Goal: Find specific page/section: Find specific page/section

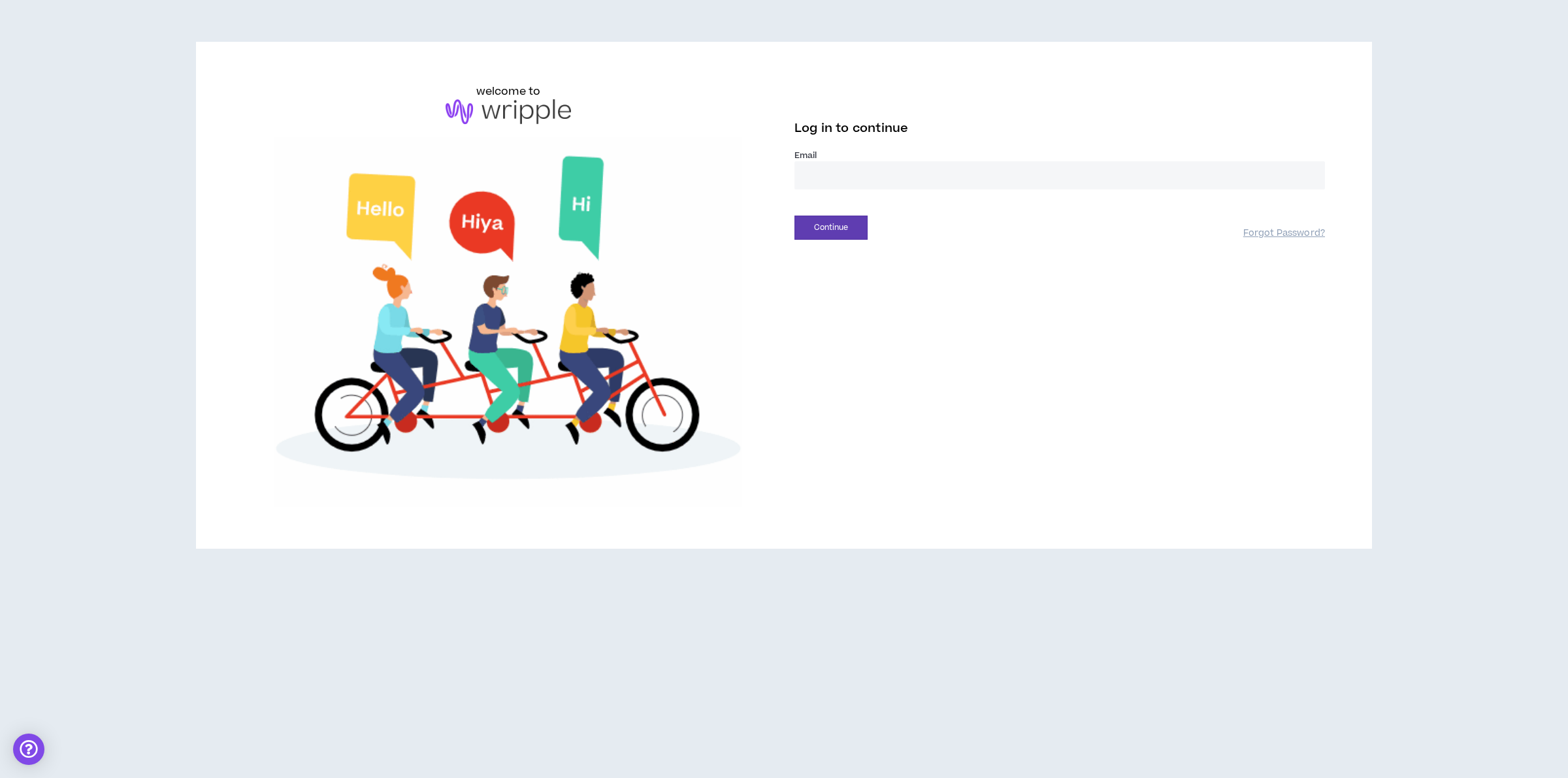
click at [854, 171] on input "email" at bounding box center [1060, 175] width 531 height 28
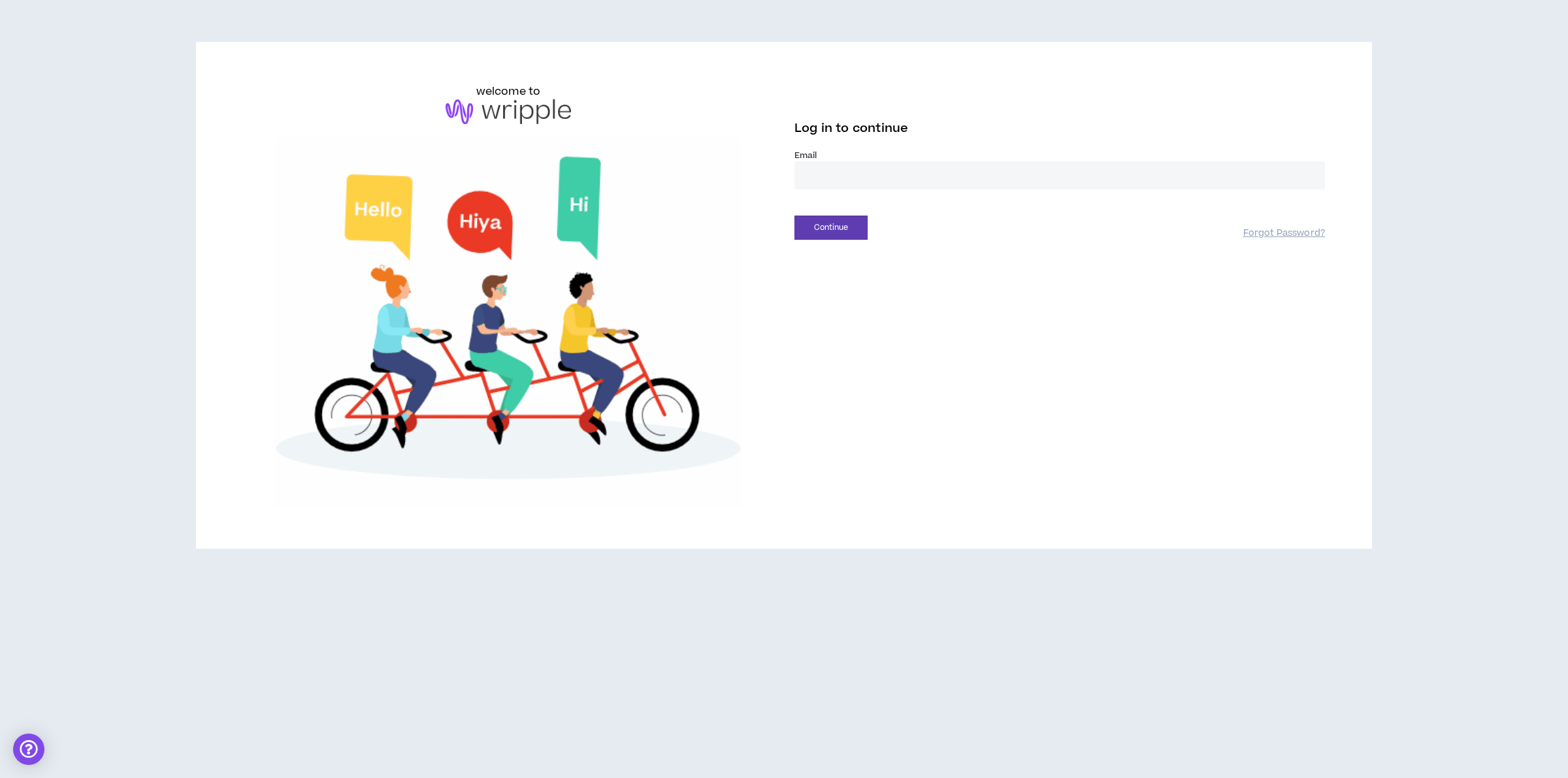
type input "**********"
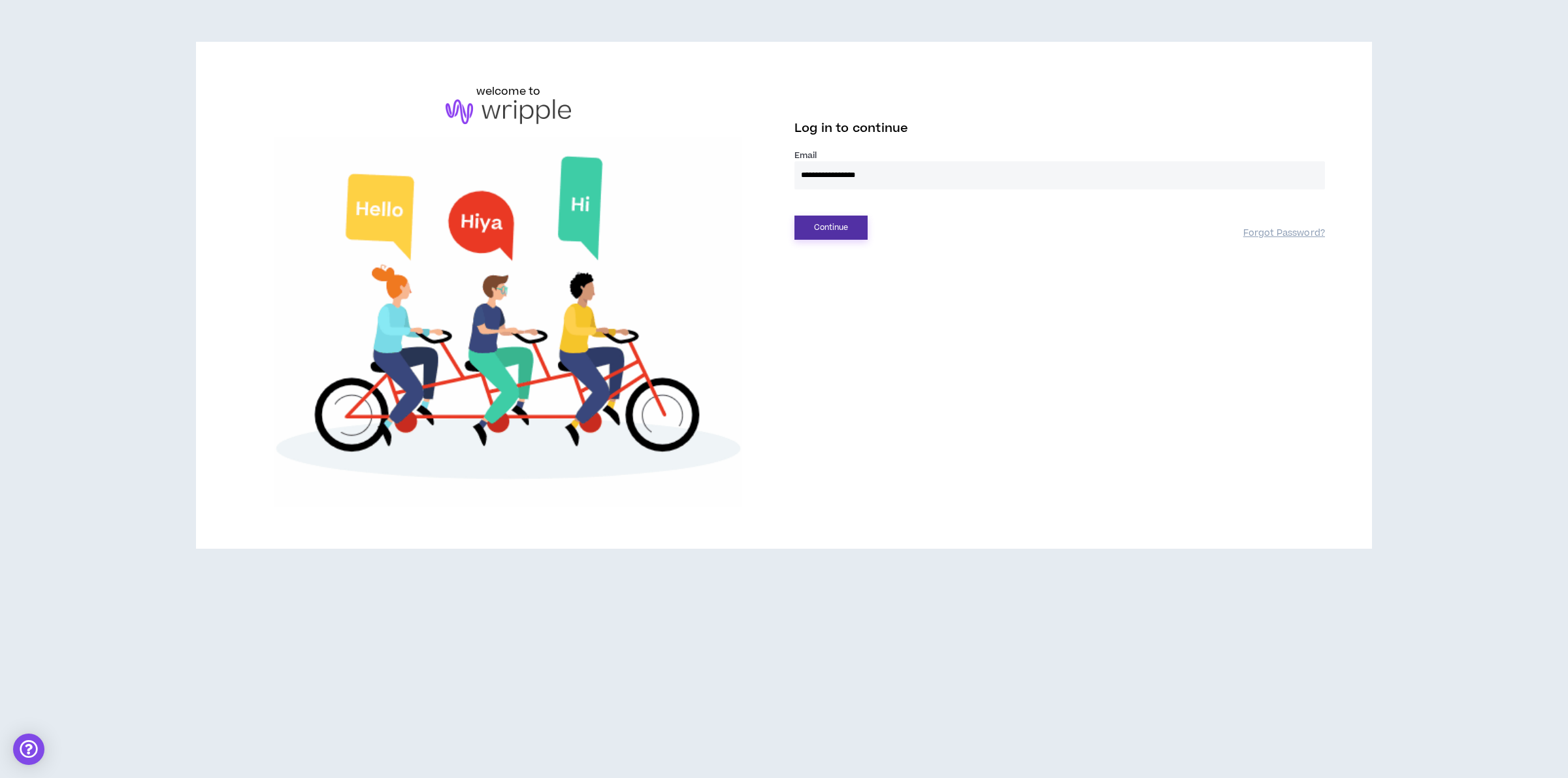
click at [861, 232] on button "Continue" at bounding box center [832, 228] width 73 height 24
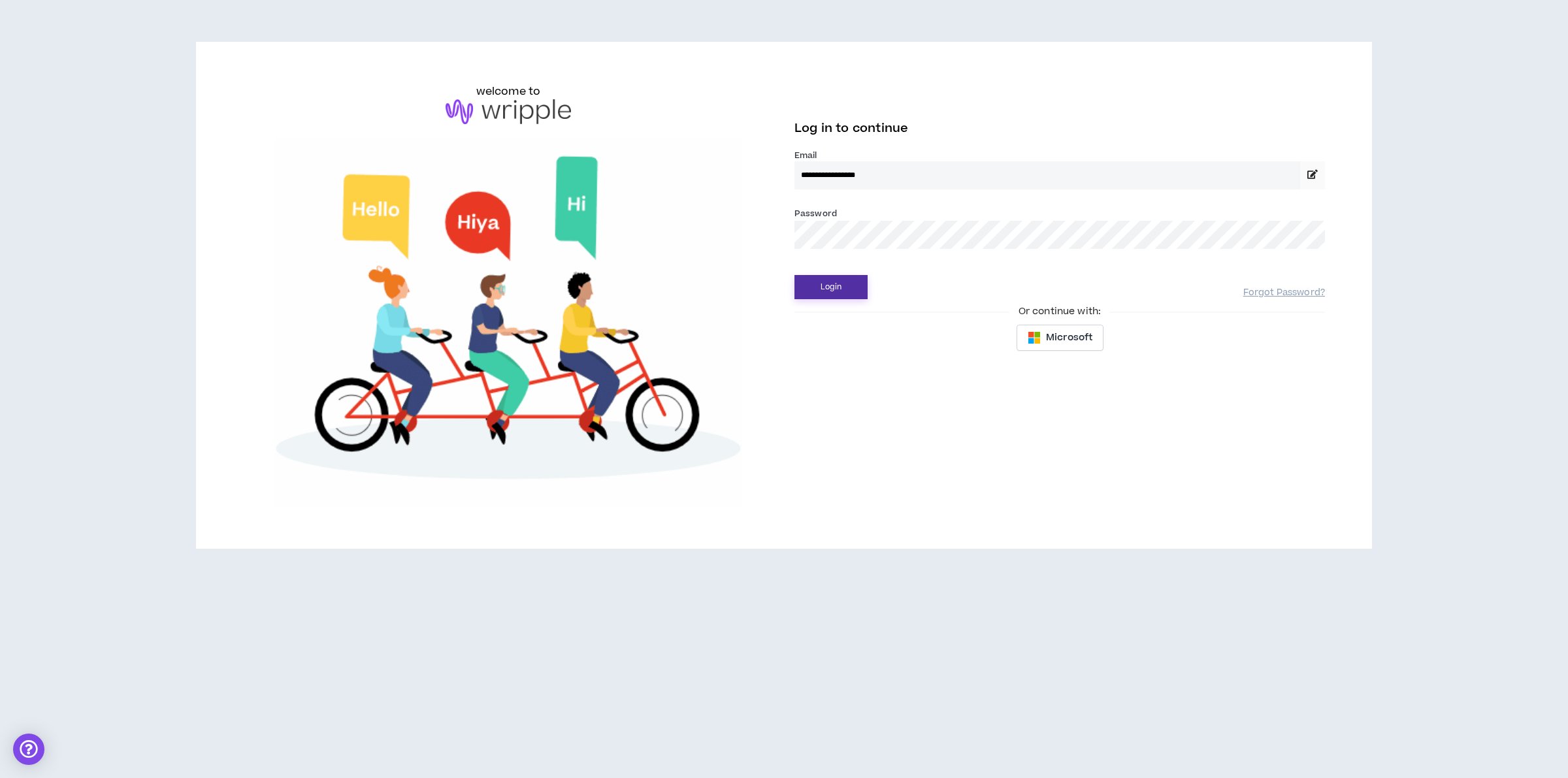
click at [832, 294] on button "Login" at bounding box center [832, 287] width 73 height 24
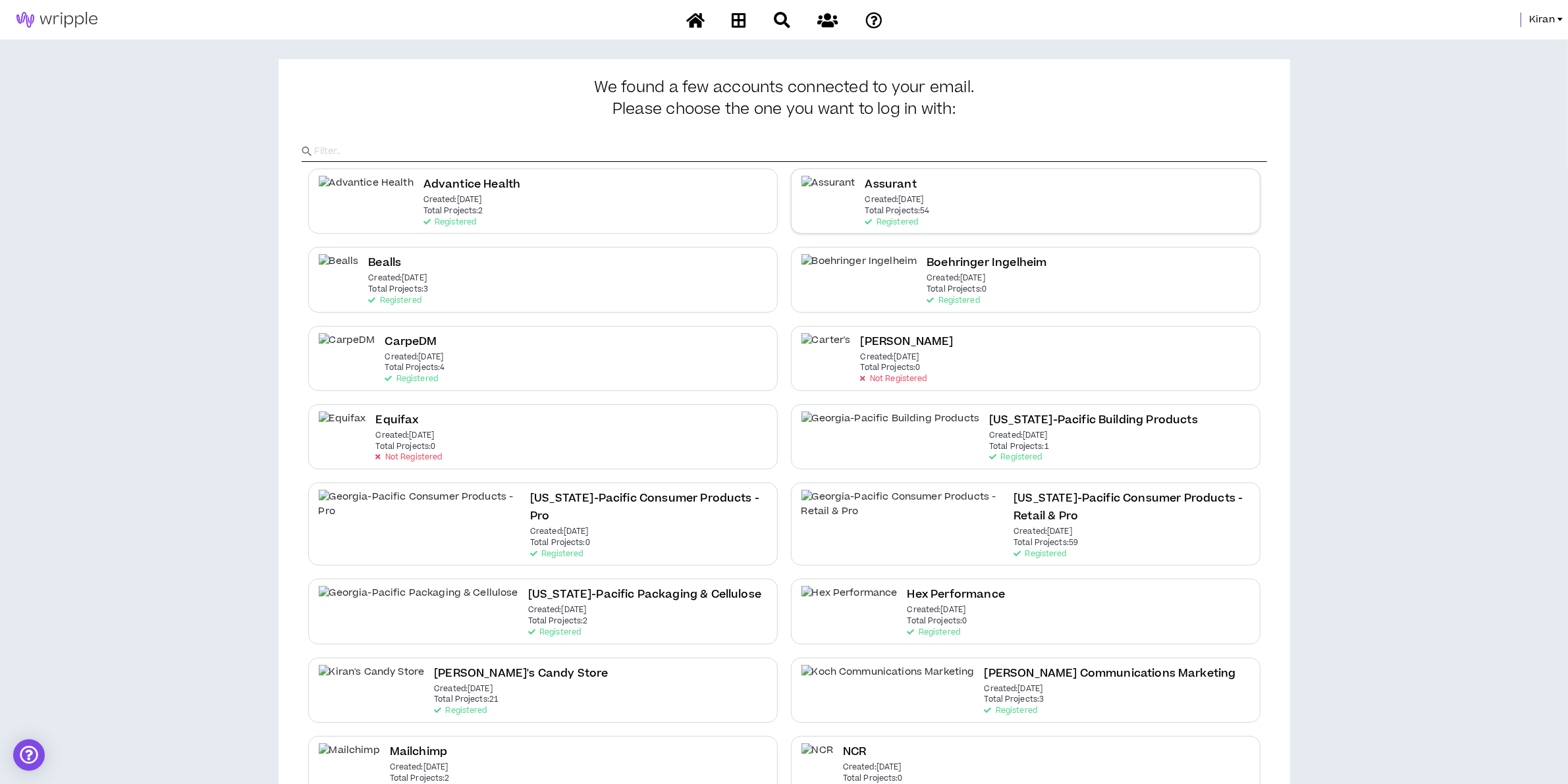
click at [962, 186] on div "Assurant Created: [DATE] Total Projects: 54 Registered" at bounding box center [1025, 201] width 469 height 65
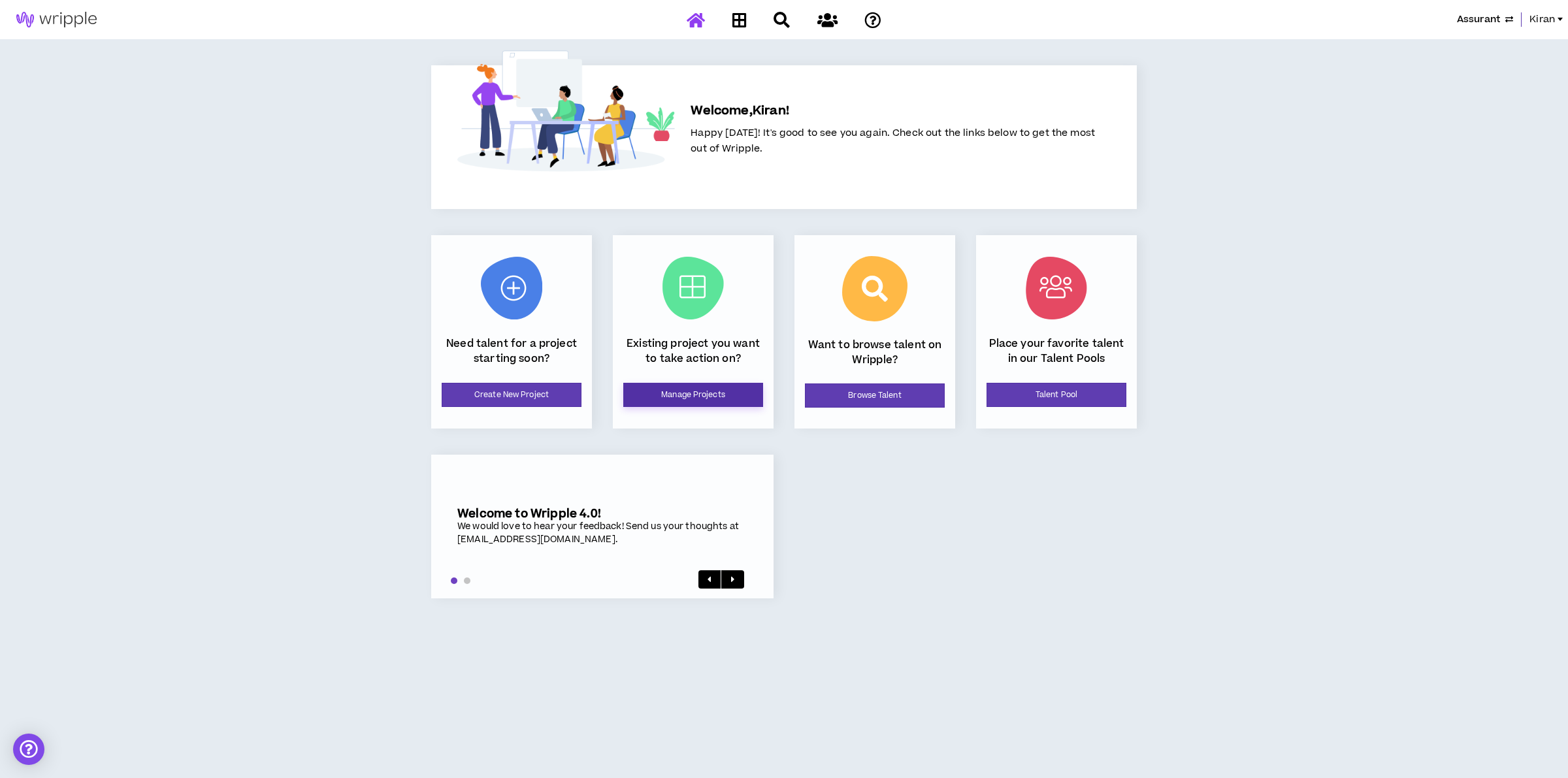
click at [652, 388] on link "Manage Projects" at bounding box center [693, 395] width 139 height 24
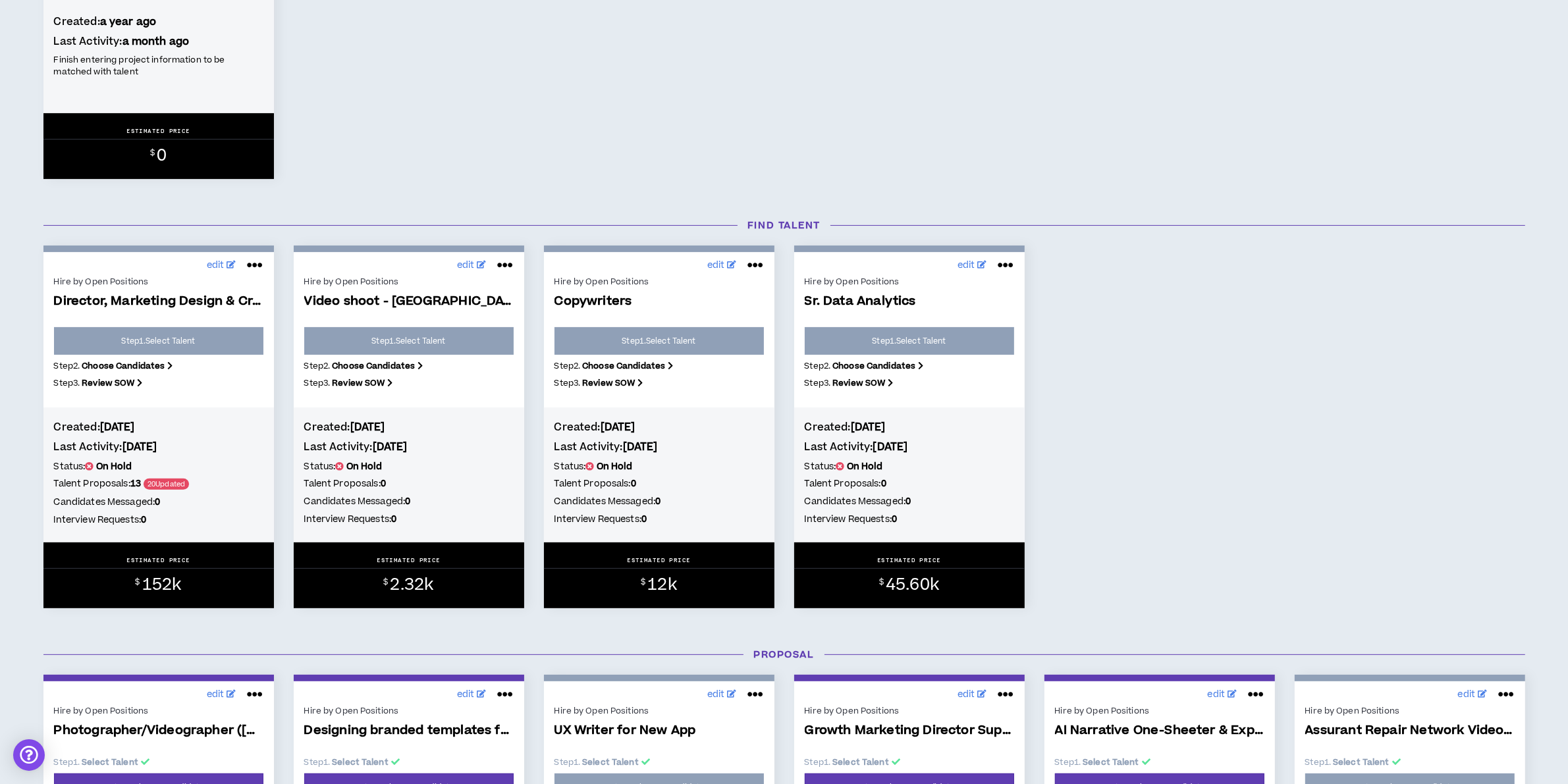
scroll to position [658, 0]
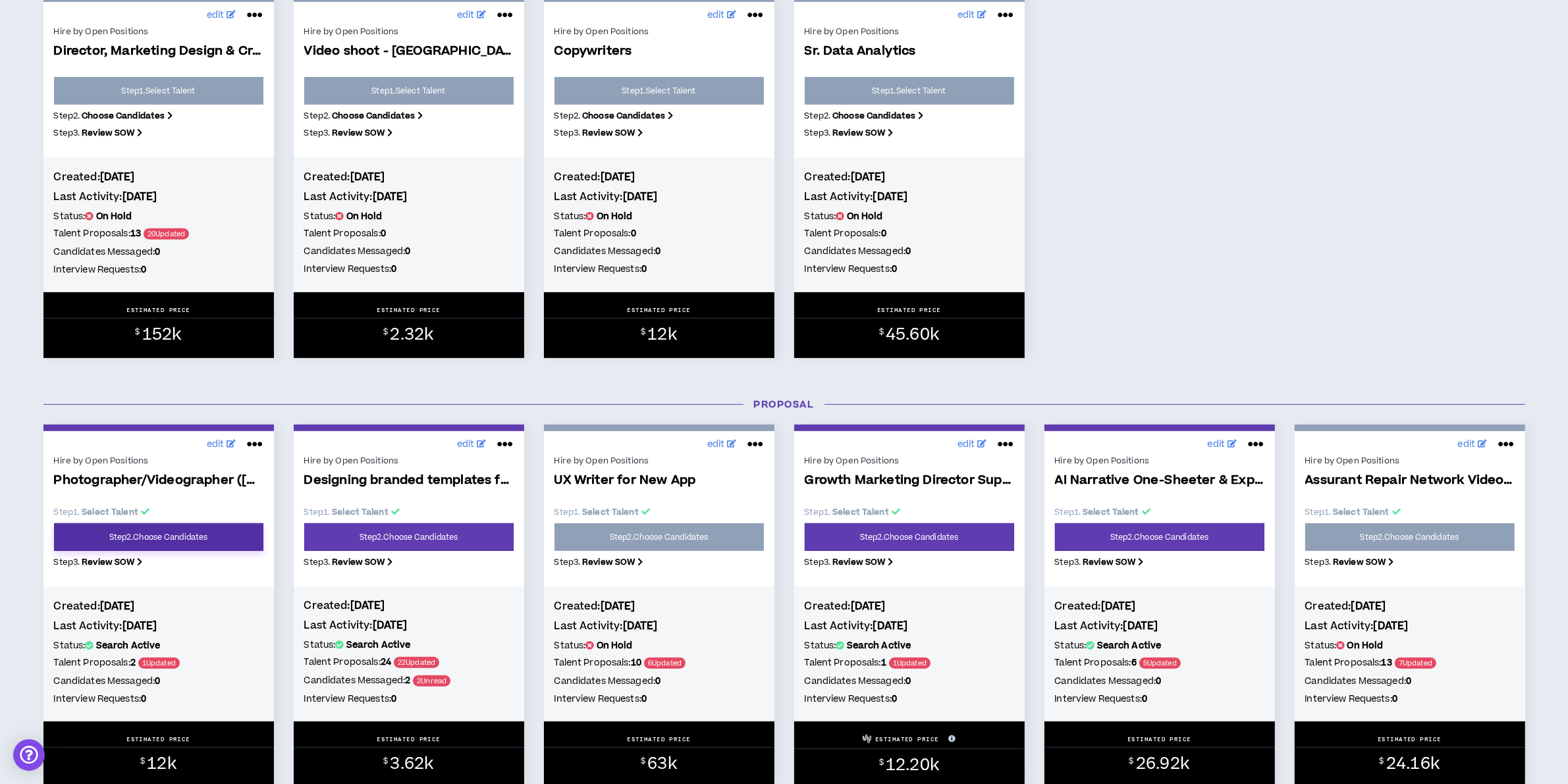
click at [125, 540] on link "Step 2 . Choose Candidates" at bounding box center [158, 537] width 209 height 28
